Goal: Information Seeking & Learning: Learn about a topic

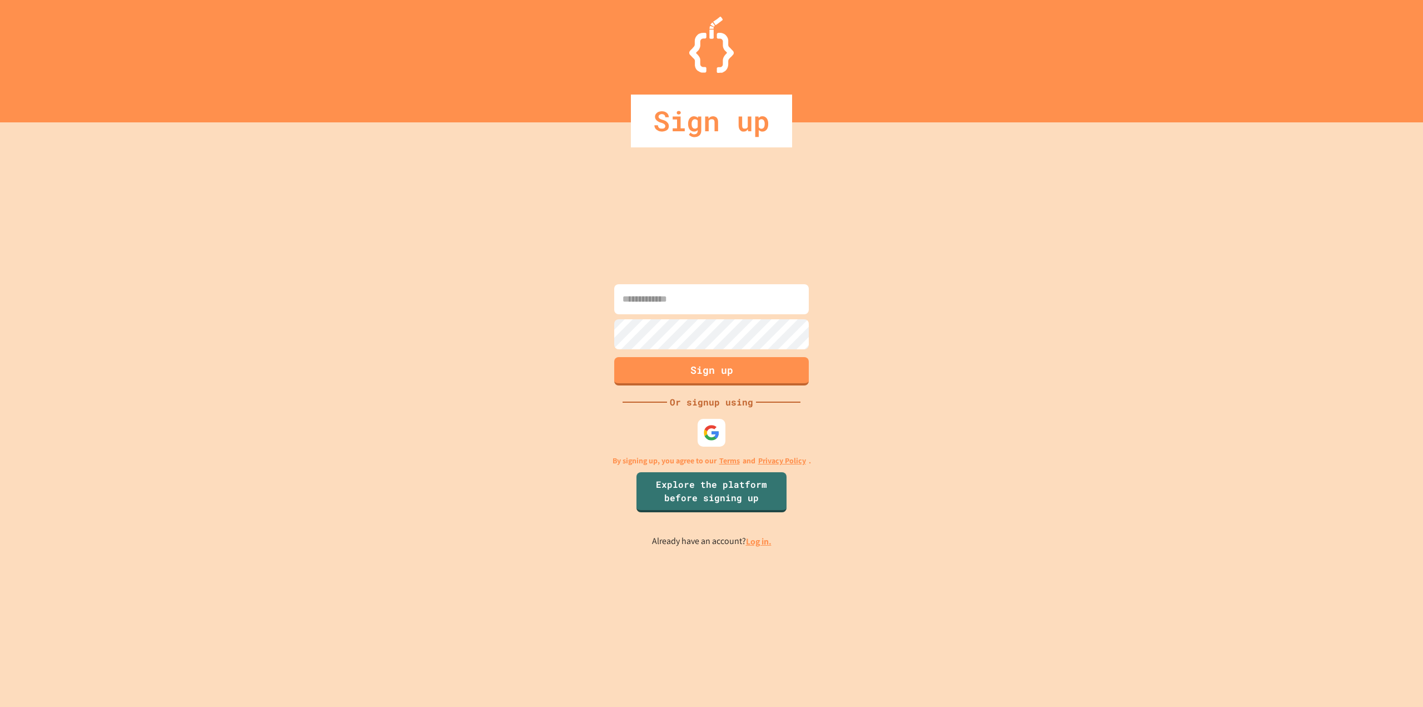
click at [692, 295] on input at bounding box center [711, 299] width 195 height 30
click at [711, 436] on img at bounding box center [712, 432] width 18 height 18
